Goal: Find contact information: Find contact information

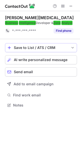
scroll to position [3, 3]
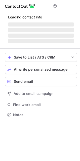
scroll to position [118, 80]
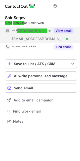
click at [31, 31] on em "@gmail.com" at bounding box center [34, 30] width 34 height 5
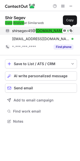
click at [29, 29] on span "shirsegev45@ gmail.com" at bounding box center [39, 31] width 54 height 5
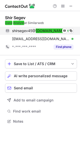
click at [39, 32] on em "gmail.com" at bounding box center [51, 30] width 30 height 5
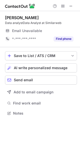
scroll to position [110, 80]
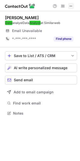
click at [71, 6] on span at bounding box center [71, 6] width 4 height 4
click at [68, 3] on button at bounding box center [71, 6] width 6 height 6
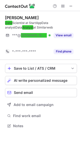
scroll to position [3, 3]
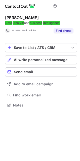
scroll to position [3, 3]
